Goal: Task Accomplishment & Management: Use online tool/utility

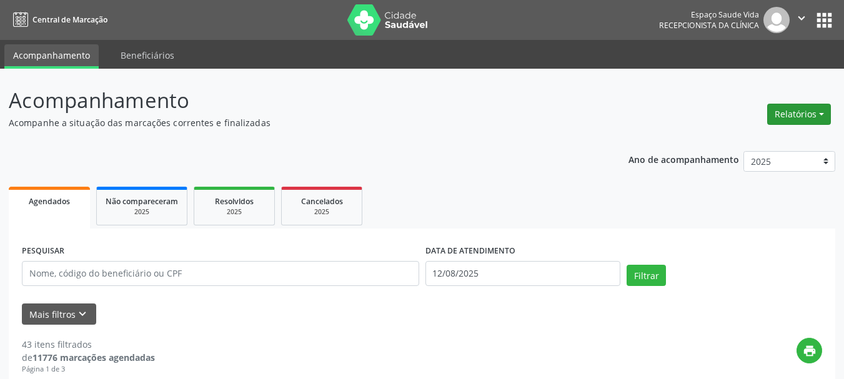
drag, startPoint x: 780, startPoint y: 112, endPoint x: 772, endPoint y: 122, distance: 12.4
click at [774, 117] on button "Relatórios" at bounding box center [799, 114] width 64 height 21
click at [747, 137] on link "Agendamentos" at bounding box center [764, 140] width 134 height 17
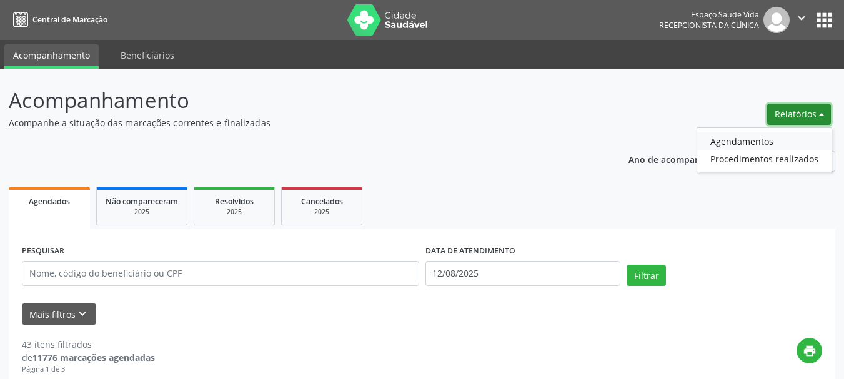
select select "7"
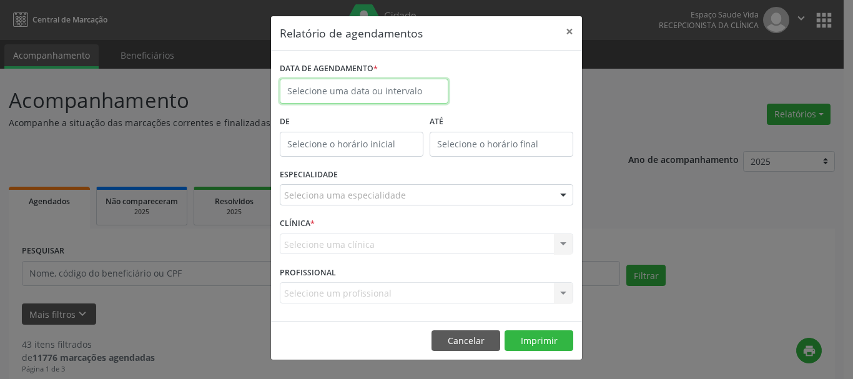
click at [388, 91] on input "text" at bounding box center [364, 91] width 169 height 25
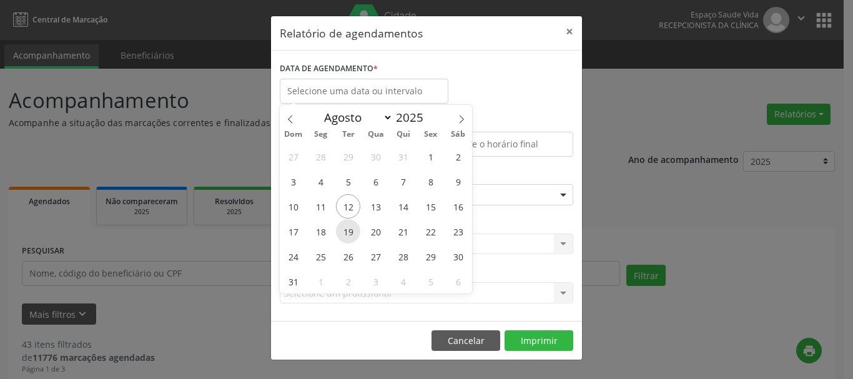
click at [346, 238] on span "19" at bounding box center [348, 231] width 24 height 24
type input "[DATE]"
click at [346, 238] on span "19" at bounding box center [348, 231] width 24 height 24
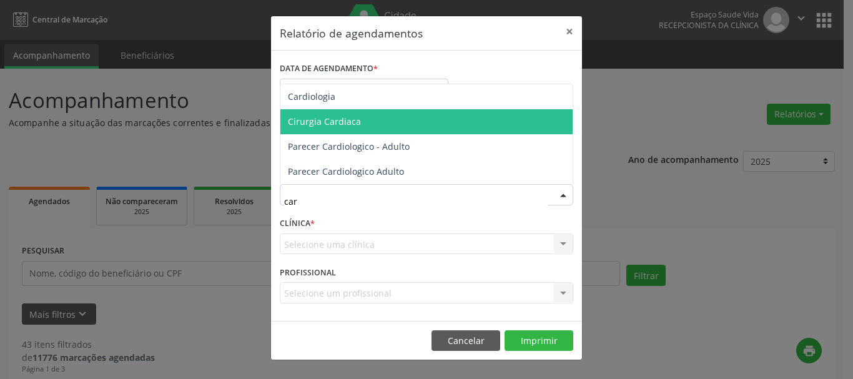
type input "card"
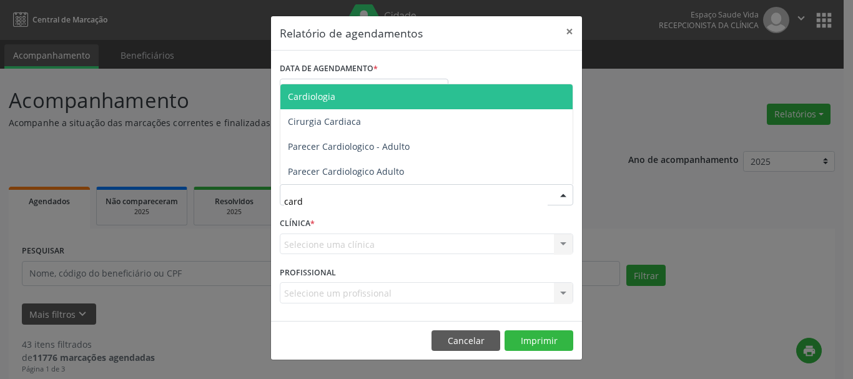
click at [416, 104] on span "Cardiologia" at bounding box center [427, 96] width 292 height 25
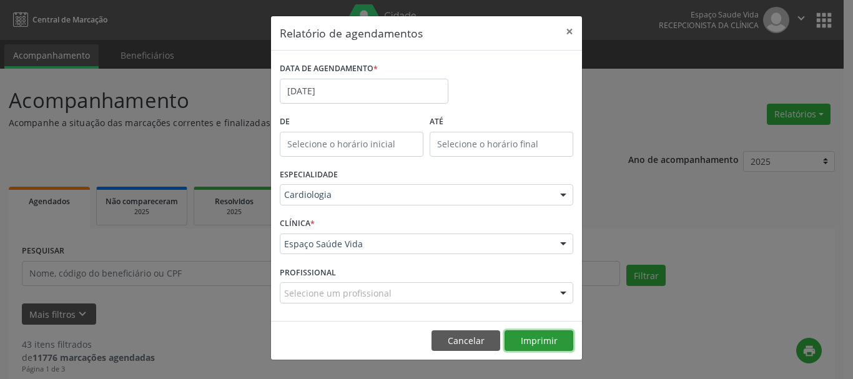
click at [528, 339] on button "Imprimir" at bounding box center [539, 341] width 69 height 21
